Goal: Transaction & Acquisition: Download file/media

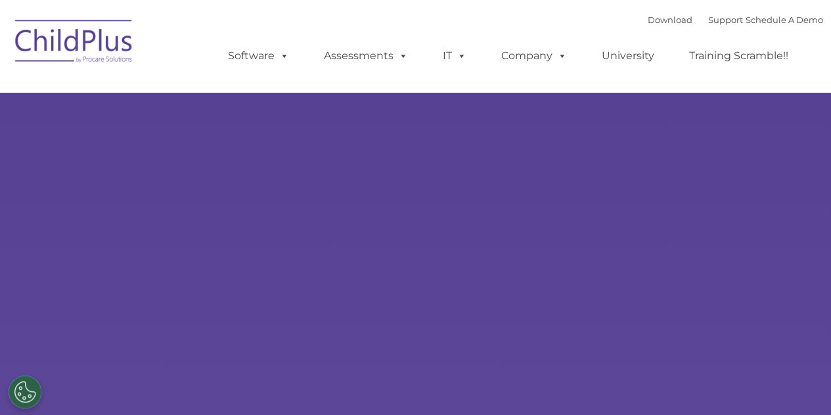
select select "MEDIUM"
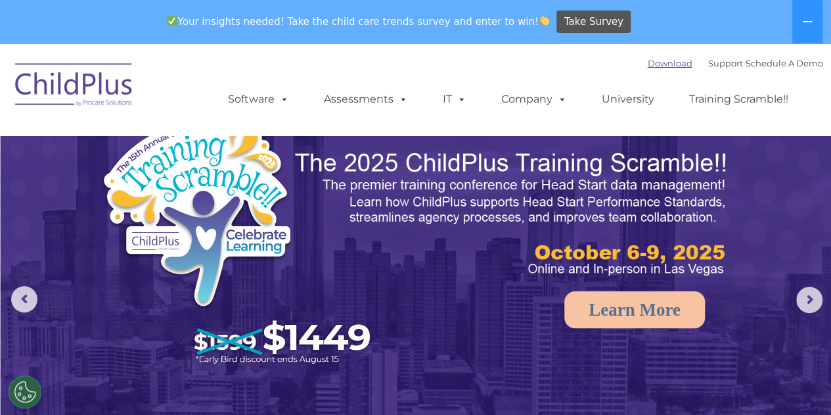
click at [648, 64] on link "Download" at bounding box center [670, 63] width 45 height 11
click at [648, 66] on link "Download" at bounding box center [670, 63] width 45 height 11
click at [648, 62] on link "Download" at bounding box center [670, 63] width 45 height 11
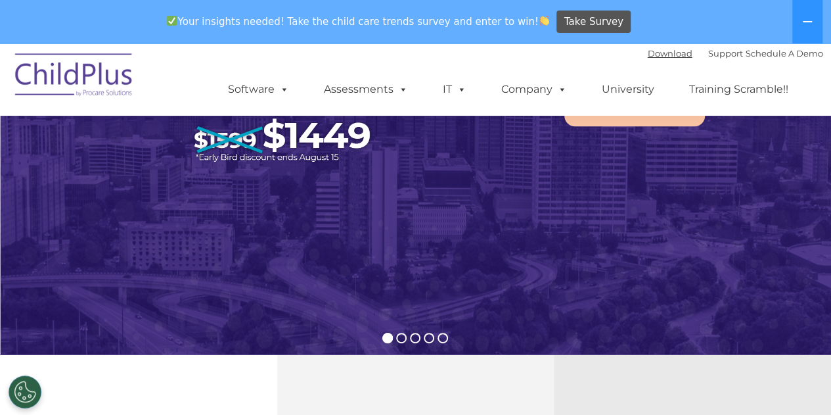
scroll to position [184, 0]
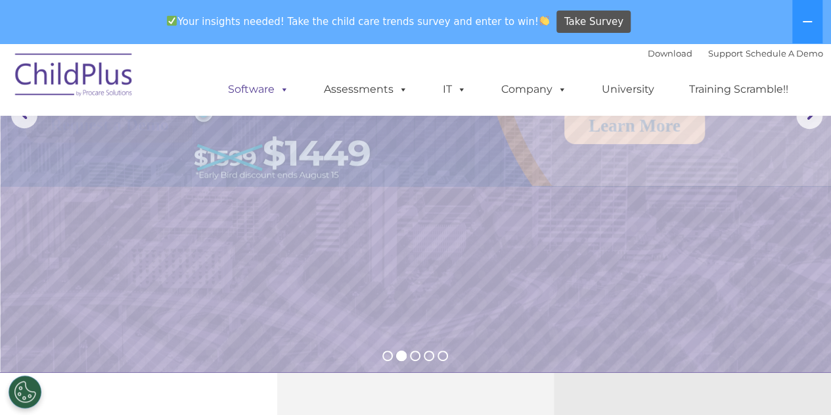
click at [260, 82] on link "Software" at bounding box center [258, 89] width 87 height 26
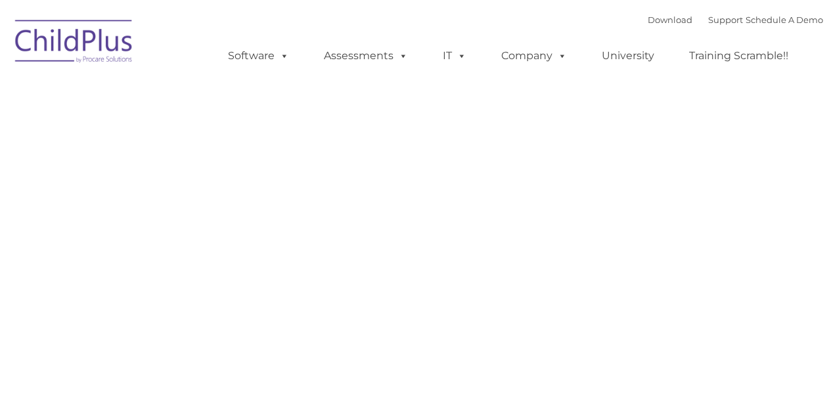
type input ""
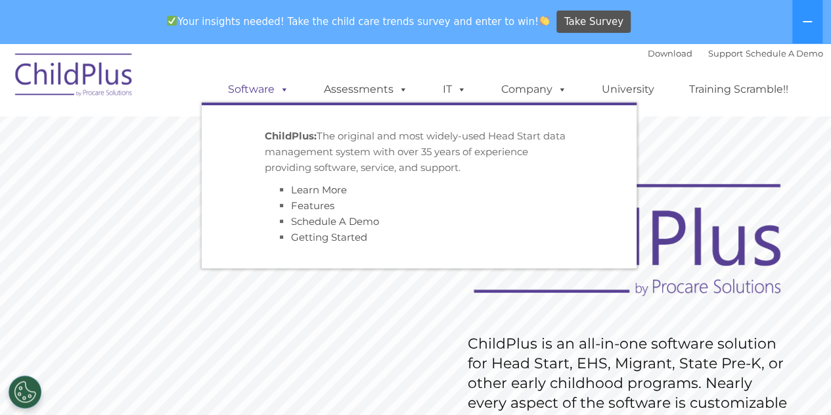
click at [262, 44] on div "Download Support | Schedule A Demo  MENU MENU Software ChildPlus: The original…" at bounding box center [513, 79] width 622 height 72
click at [255, 90] on link "Software" at bounding box center [258, 89] width 87 height 26
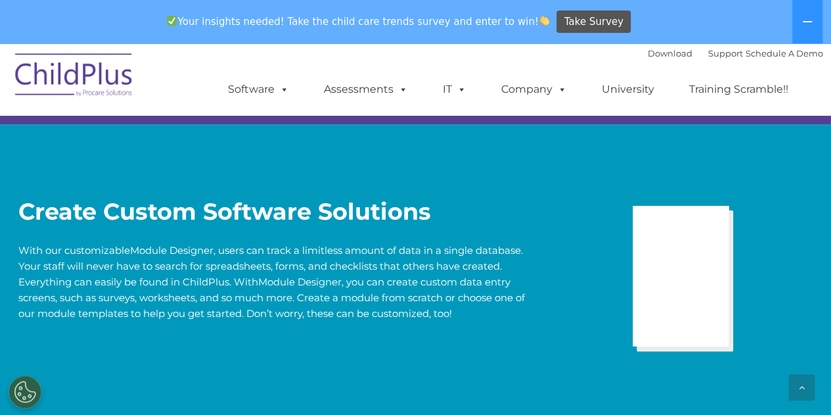
scroll to position [2612, 0]
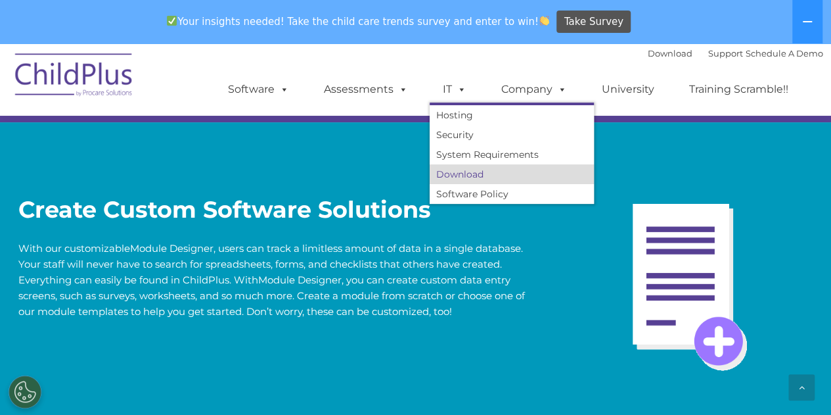
click at [459, 178] on link "Download" at bounding box center [512, 174] width 164 height 20
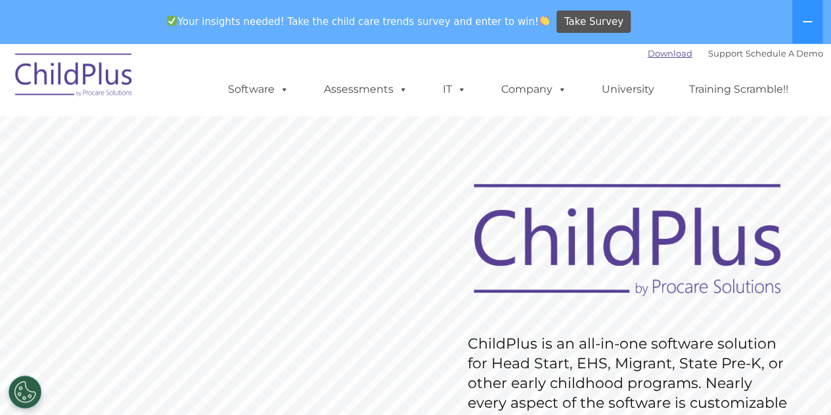
click at [648, 57] on link "Download" at bounding box center [670, 53] width 45 height 11
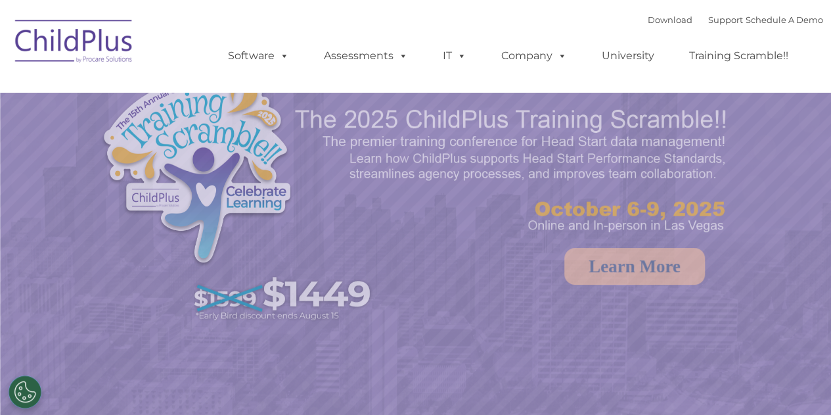
select select "MEDIUM"
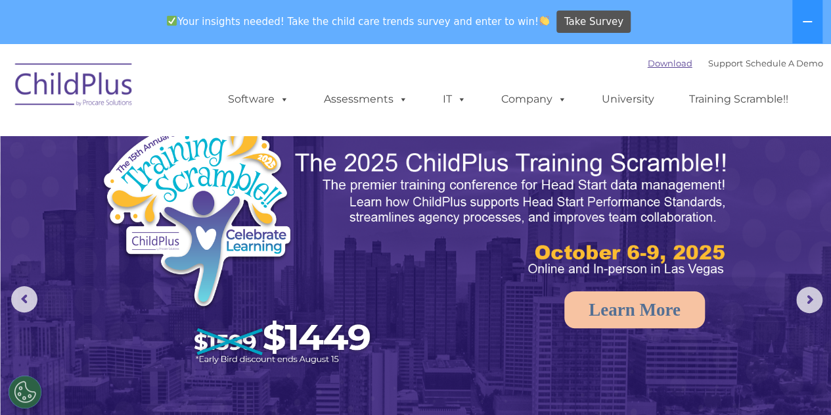
click at [664, 60] on link "Download" at bounding box center [670, 63] width 45 height 11
